Goal: Information Seeking & Learning: Learn about a topic

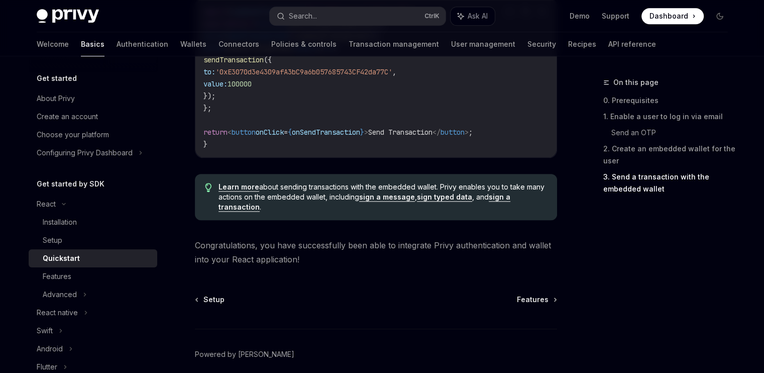
scroll to position [1084, 0]
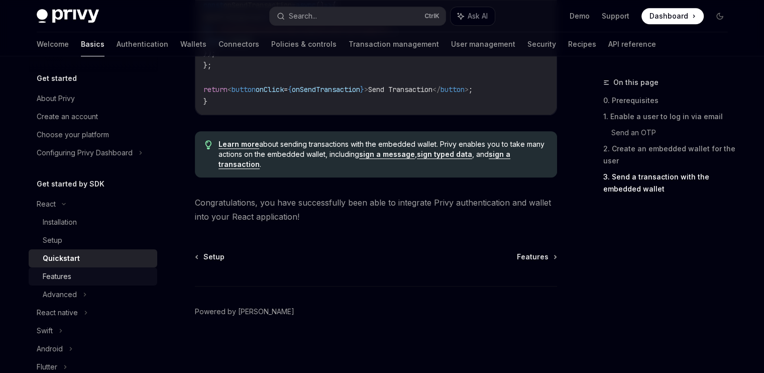
click at [61, 272] on div "Features" at bounding box center [57, 276] width 29 height 12
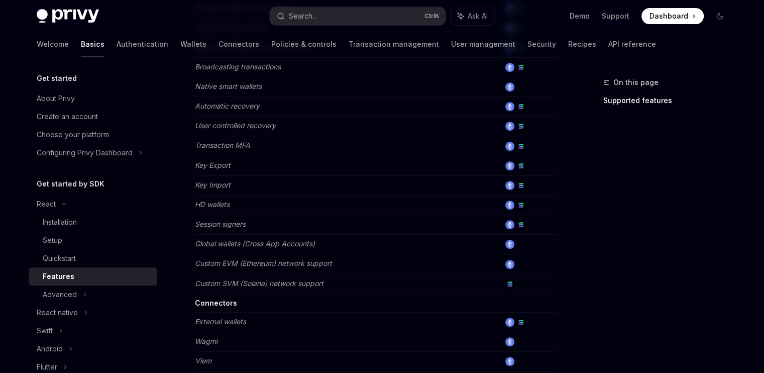
scroll to position [432, 0]
click at [76, 291] on div "Advanced" at bounding box center [93, 294] width 129 height 18
type textarea "*"
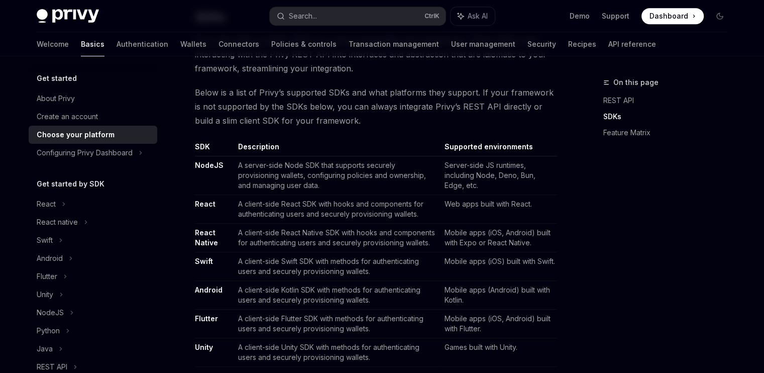
scroll to position [551, 0]
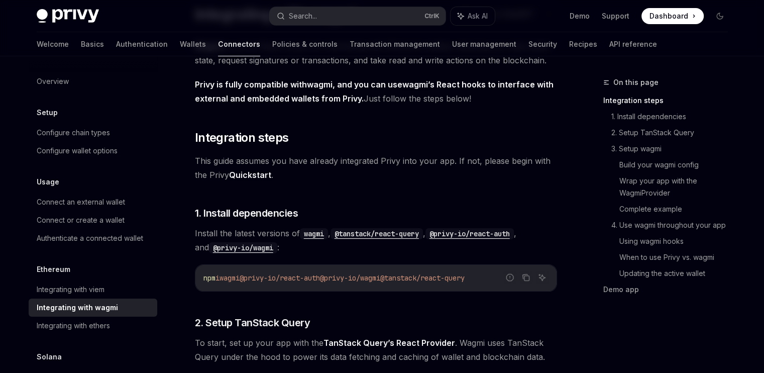
scroll to position [88, 0]
